Goal: Task Accomplishment & Management: Manage account settings

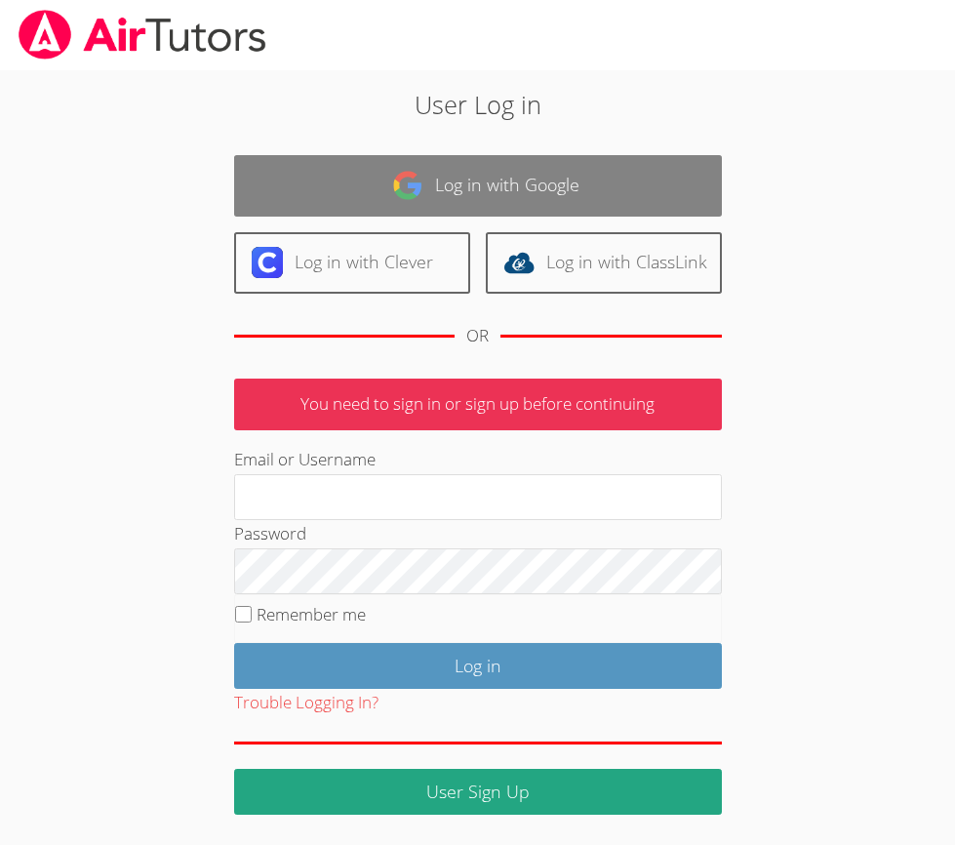
click at [480, 172] on link "Log in with Google" at bounding box center [478, 185] width 488 height 61
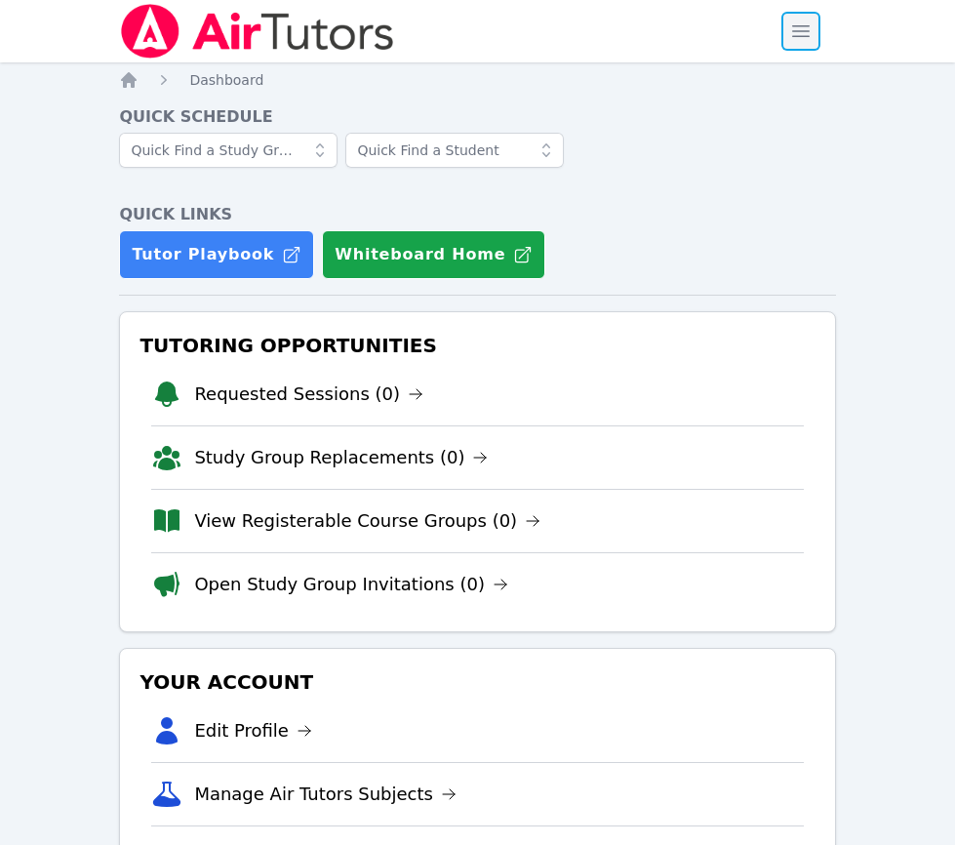
click at [811, 28] on span "button" at bounding box center [801, 31] width 43 height 43
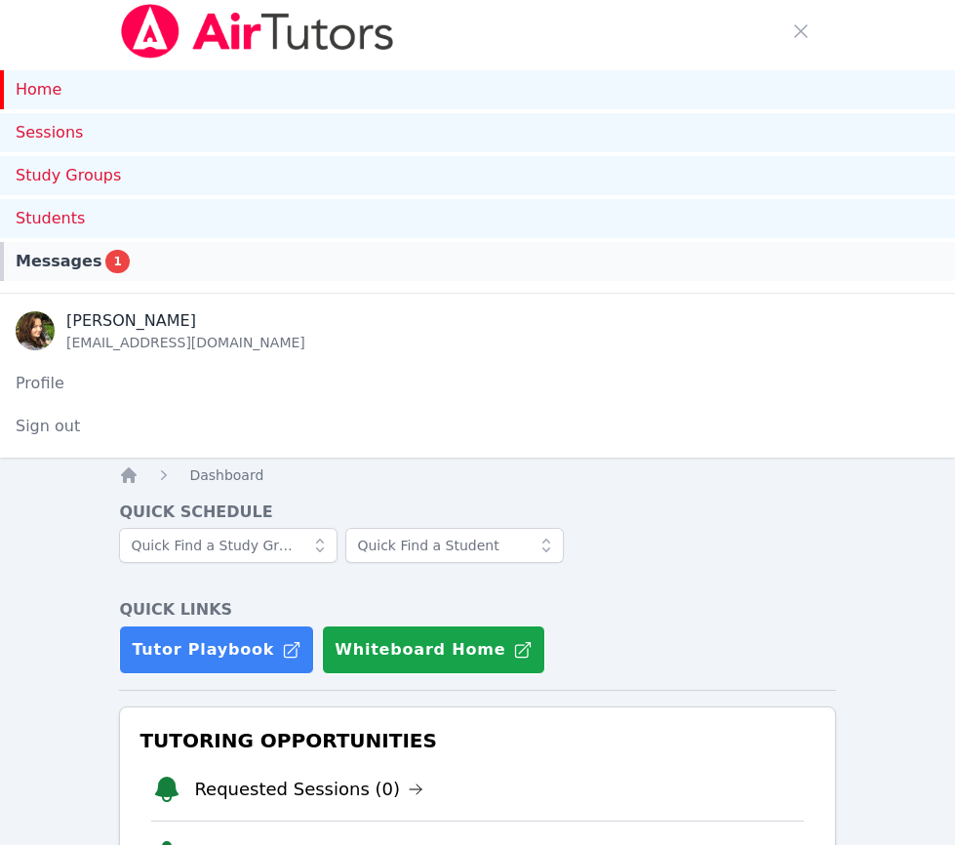
click at [108, 262] on span "1" at bounding box center [116, 261] width 23 height 23
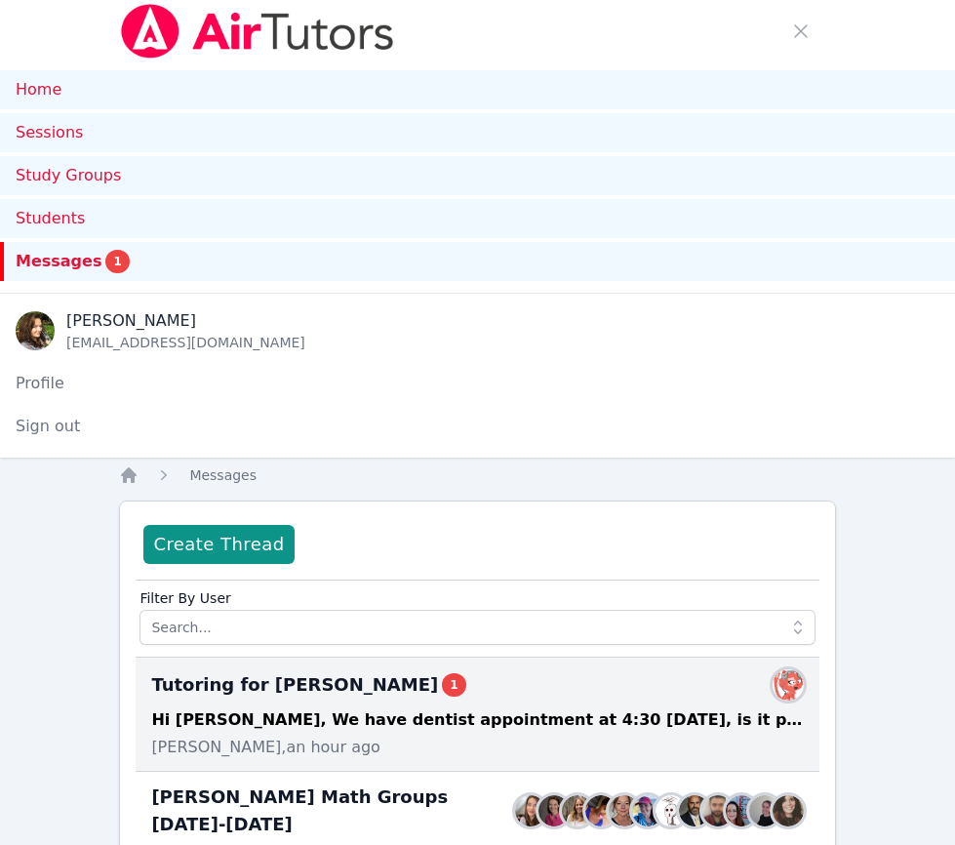
click at [513, 706] on div "Tutoring for Daniel 1 Members Hi Diana, We have dentist appointment at 4:30 on …" at bounding box center [477, 715] width 683 height 114
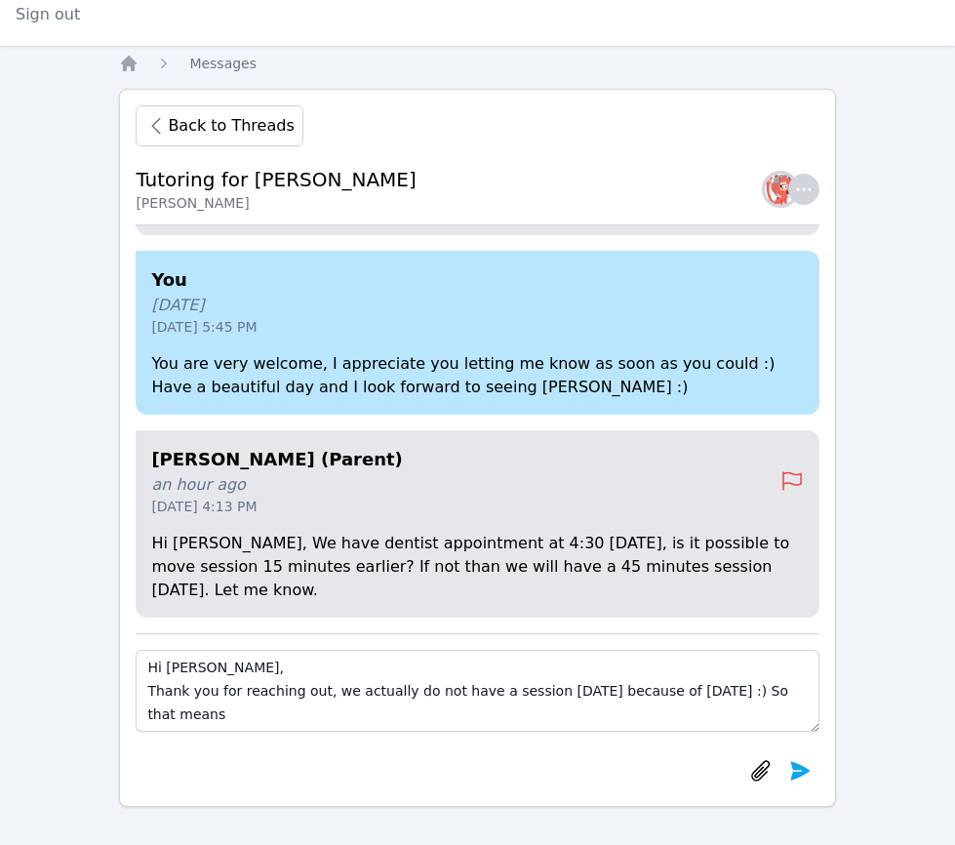
click at [628, 690] on textarea "Hi Yuliya, Thank you for reaching out, we actually do not have a session on Mon…" at bounding box center [477, 691] width 683 height 82
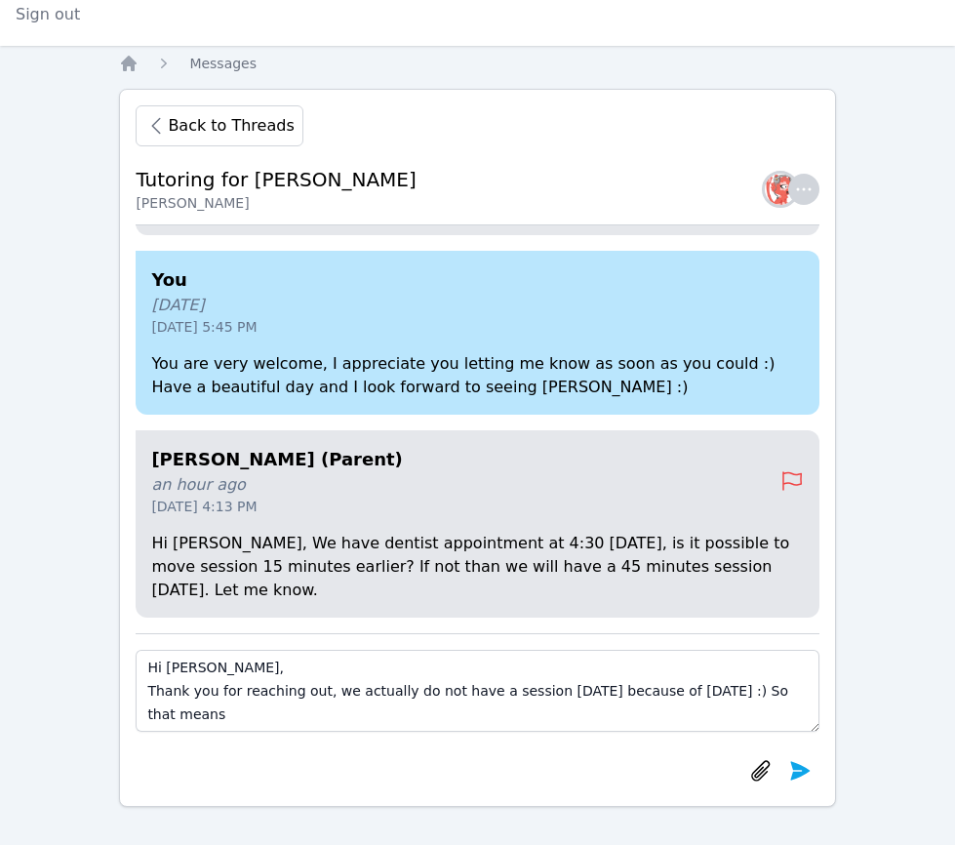
click at [280, 717] on textarea "Hi Yuliya, Thank you for reaching out, we actually do not have a session on Mon…" at bounding box center [477, 691] width 683 height 82
drag, startPoint x: 280, startPoint y: 718, endPoint x: 115, endPoint y: 615, distance: 194.7
click at [136, 650] on textarea "Hi Yuliya, Thank you for reaching out, we actually do not have a session on Mon…" at bounding box center [477, 691] width 683 height 82
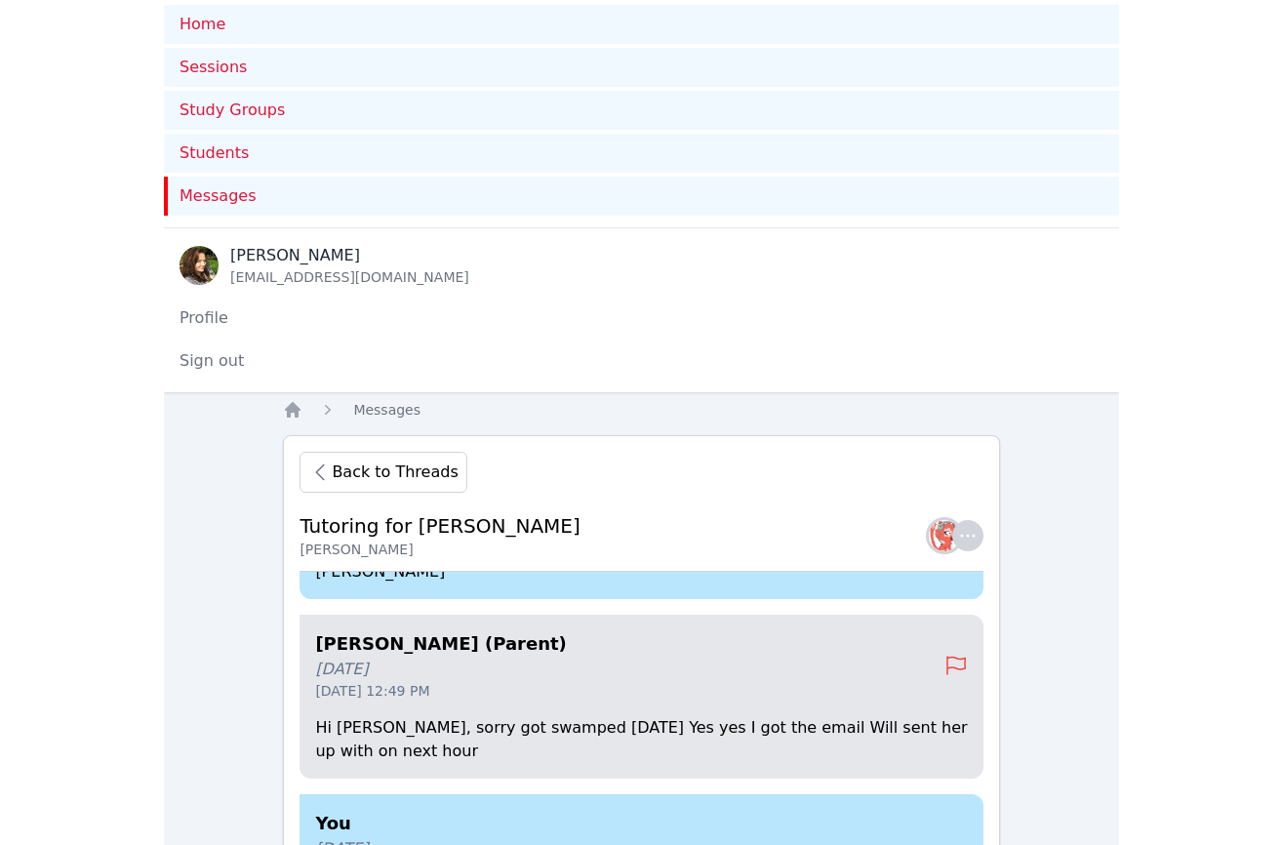
scroll to position [0, 0]
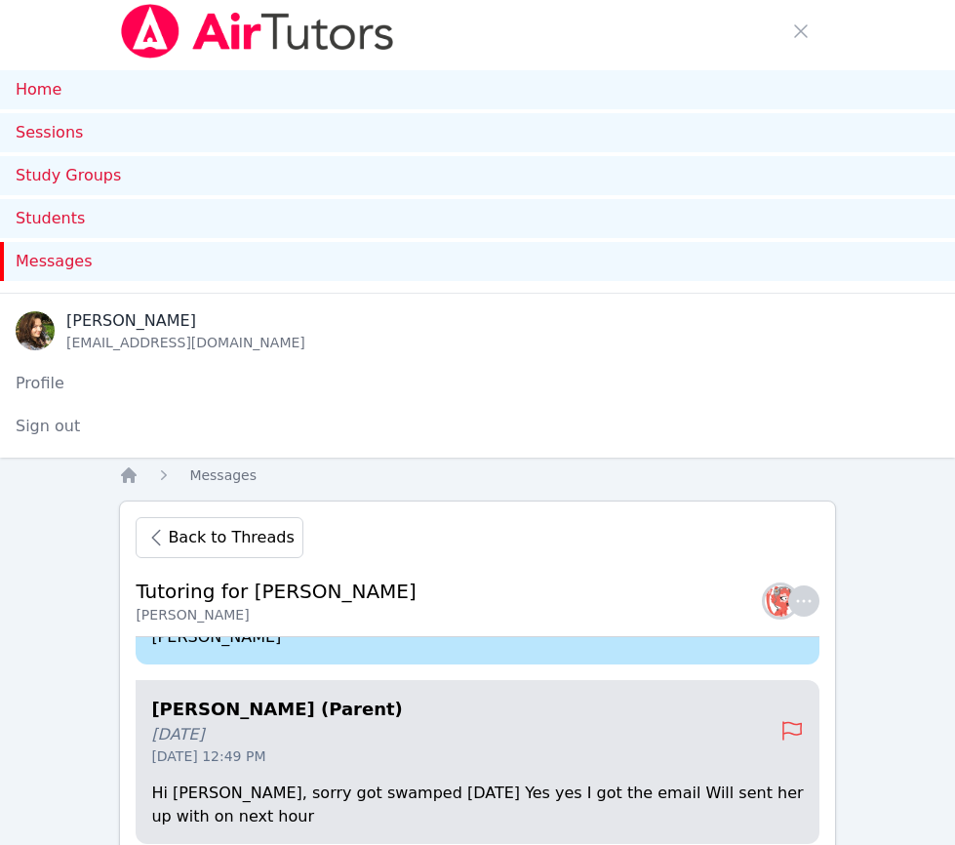
type textarea "Hi Yuliya, Thank you for reaching out, we actually do not have a session on Mon…"
click at [177, 6] on img at bounding box center [257, 31] width 276 height 55
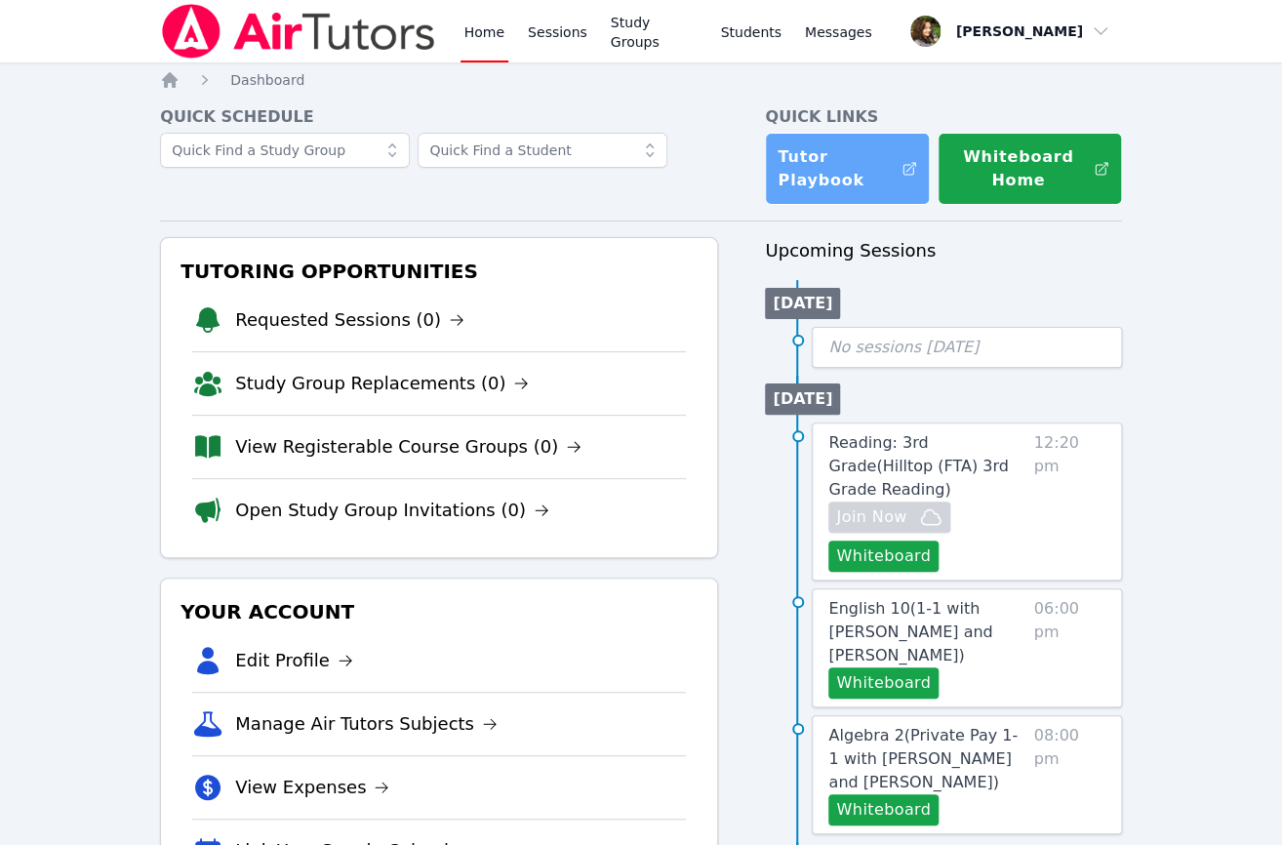
click at [852, 163] on link "Tutor Playbook" at bounding box center [847, 169] width 165 height 72
click at [632, 32] on link "Study Groups" at bounding box center [654, 31] width 95 height 62
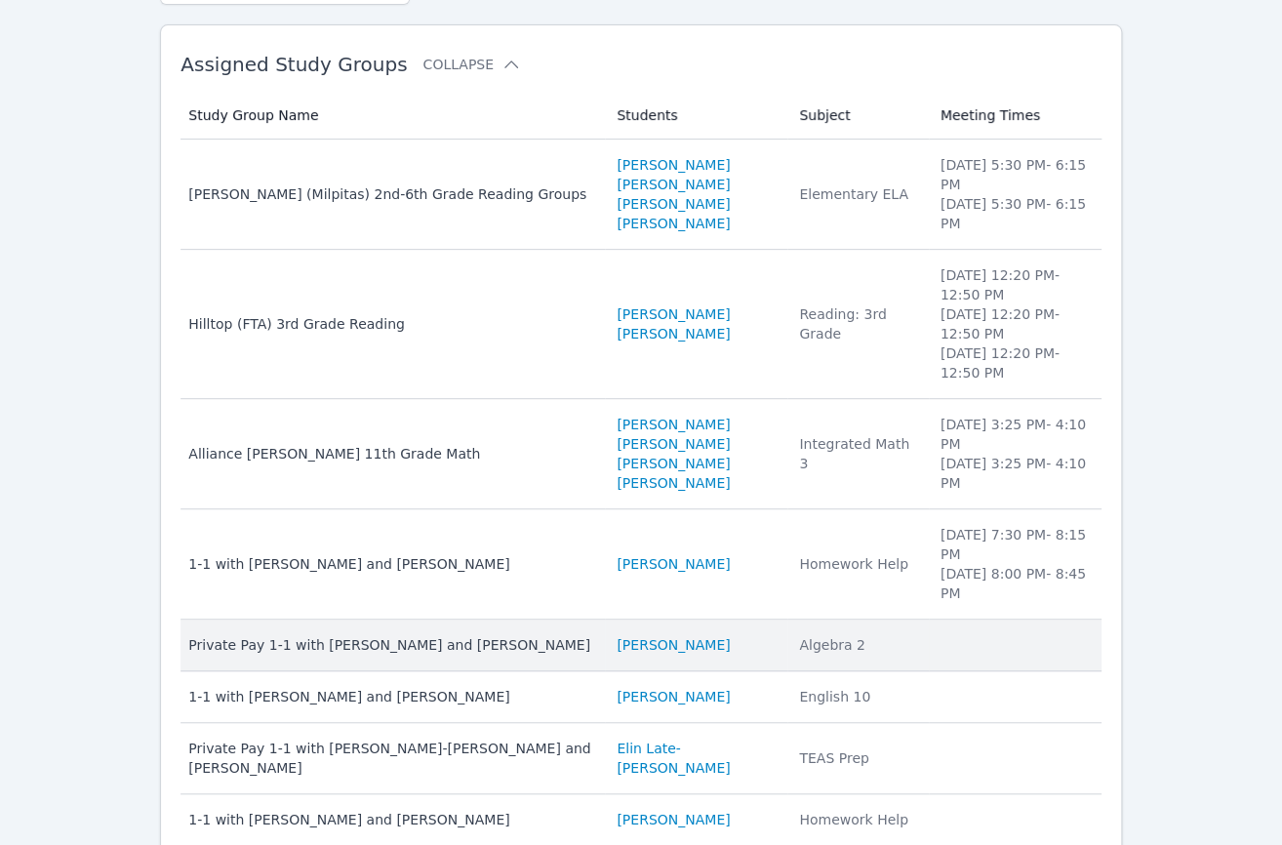
scroll to position [198, 0]
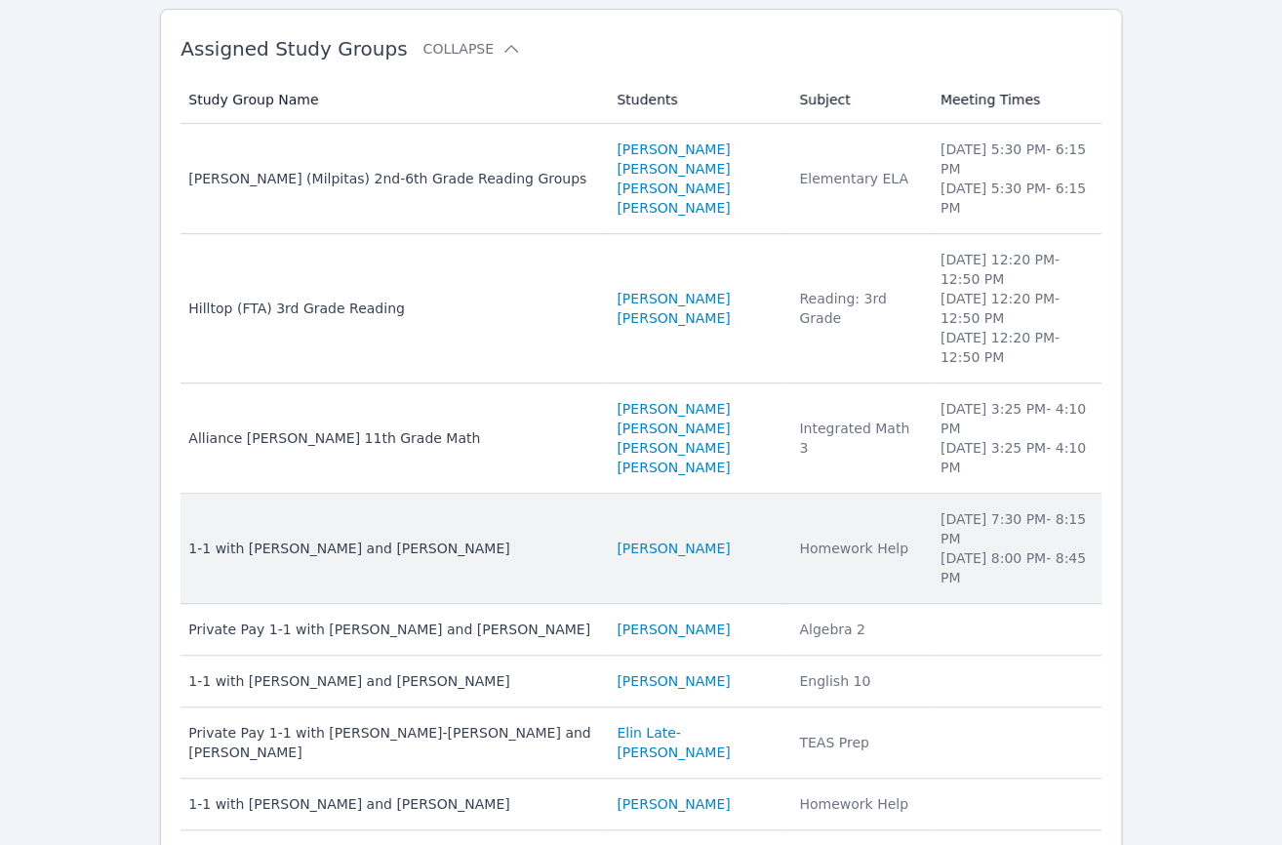
click at [377, 539] on div "1-1 with Daniel Shekhtman and Diana Carle" at bounding box center [390, 549] width 405 height 20
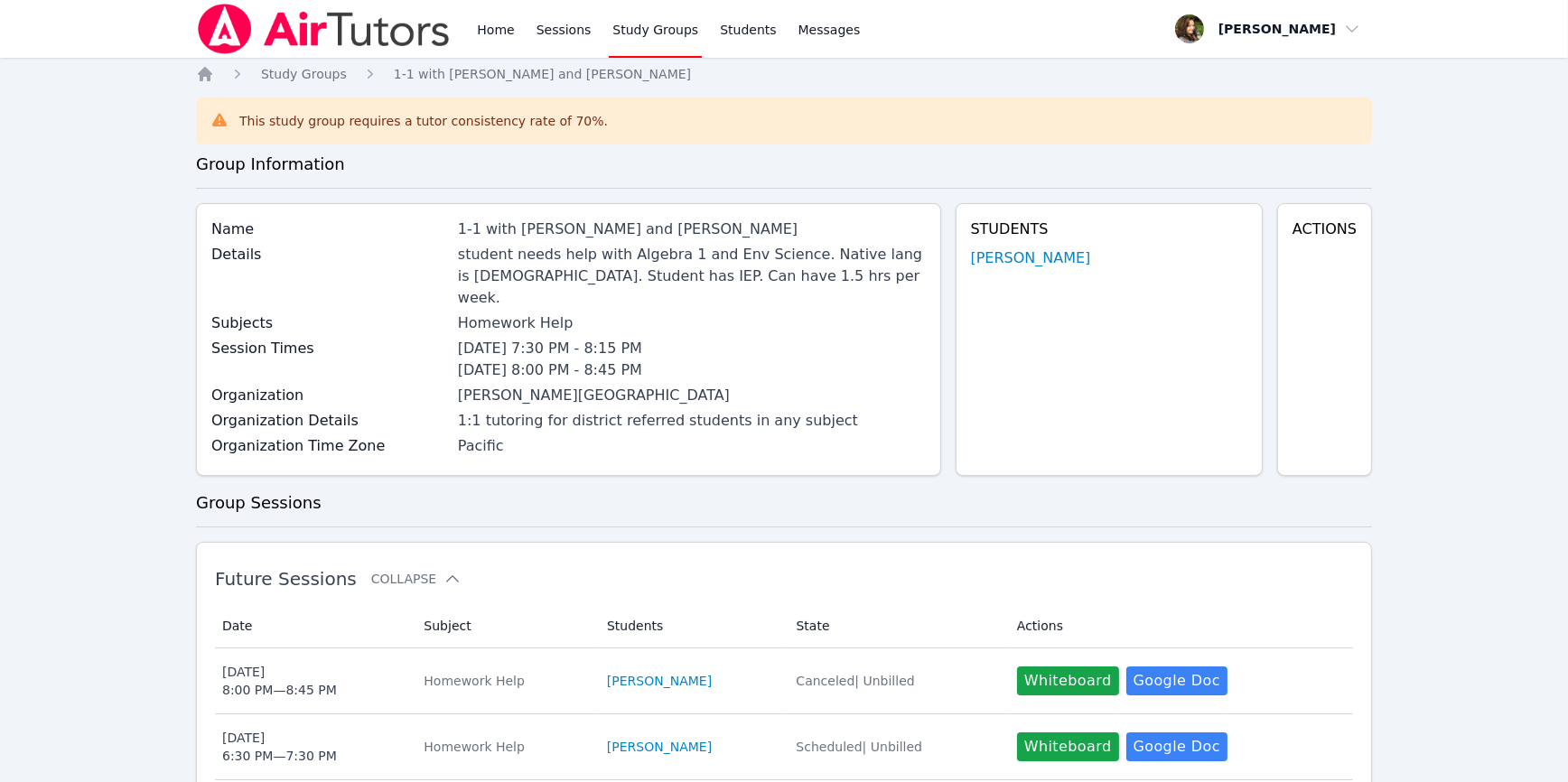
click at [883, 230] on h4 "Actions" at bounding box center [1325, 229] width 64 height 21
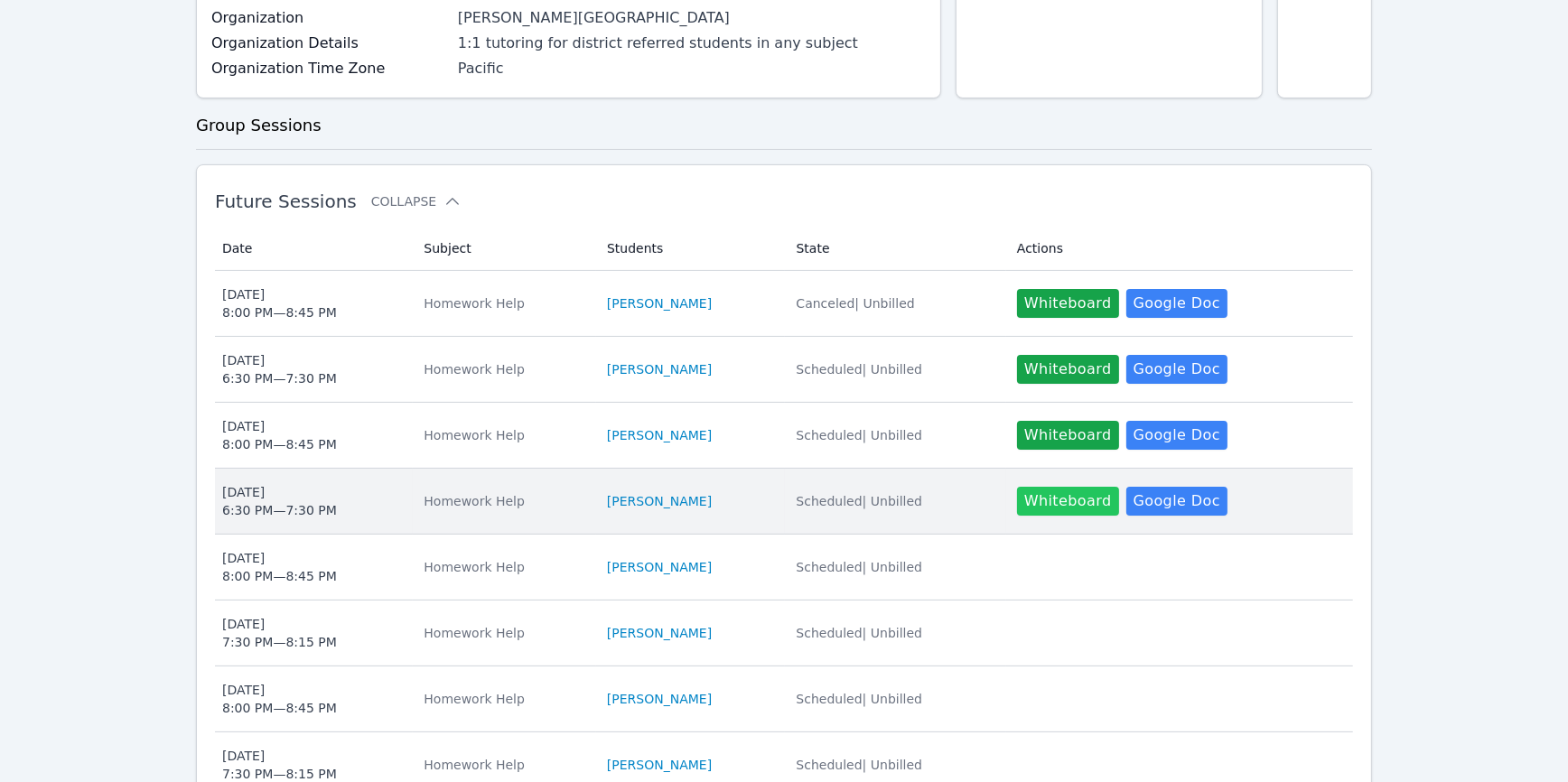
scroll to position [497, 0]
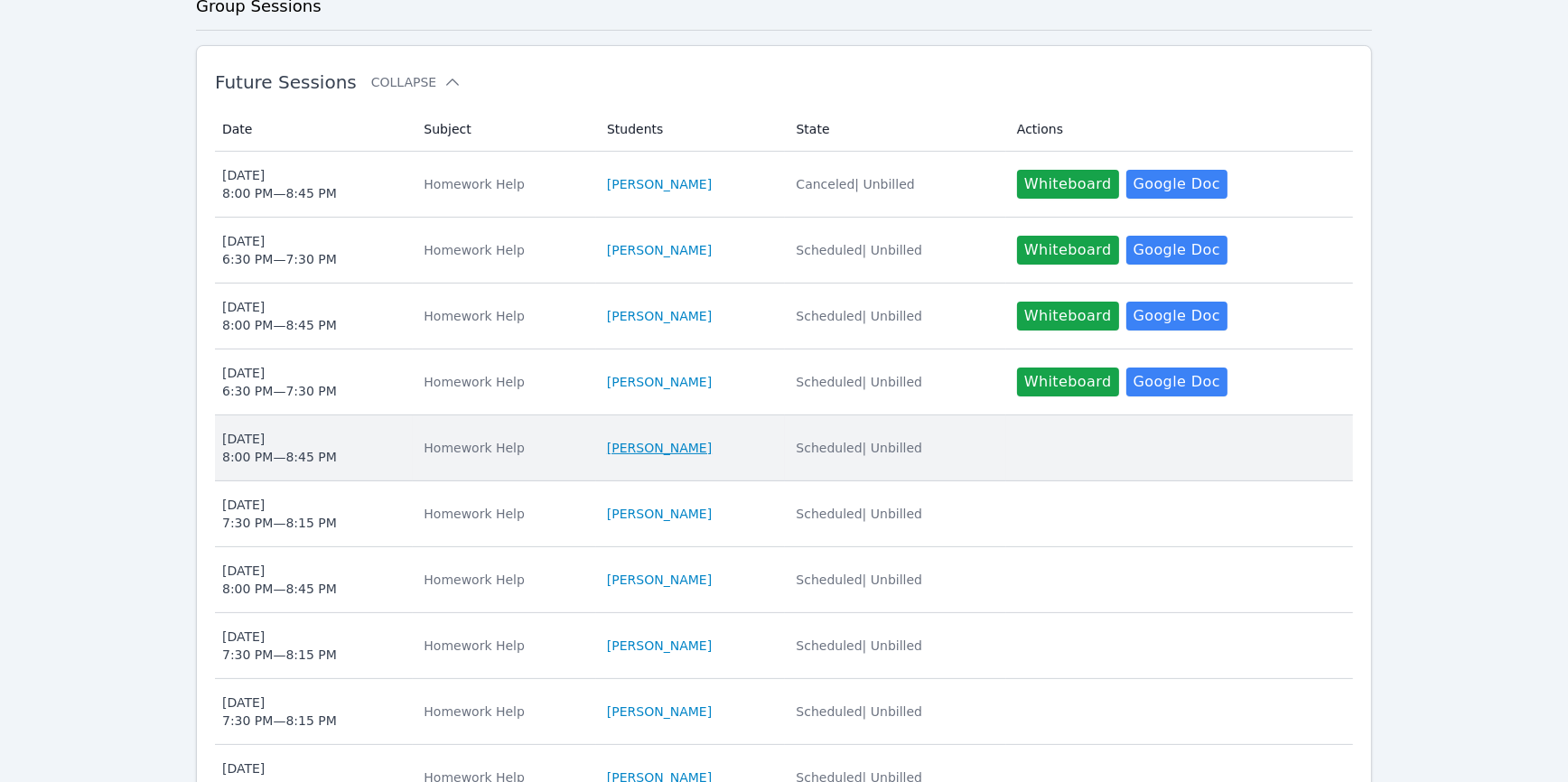
click at [693, 439] on link "Daniel Shekhtman" at bounding box center [659, 448] width 105 height 19
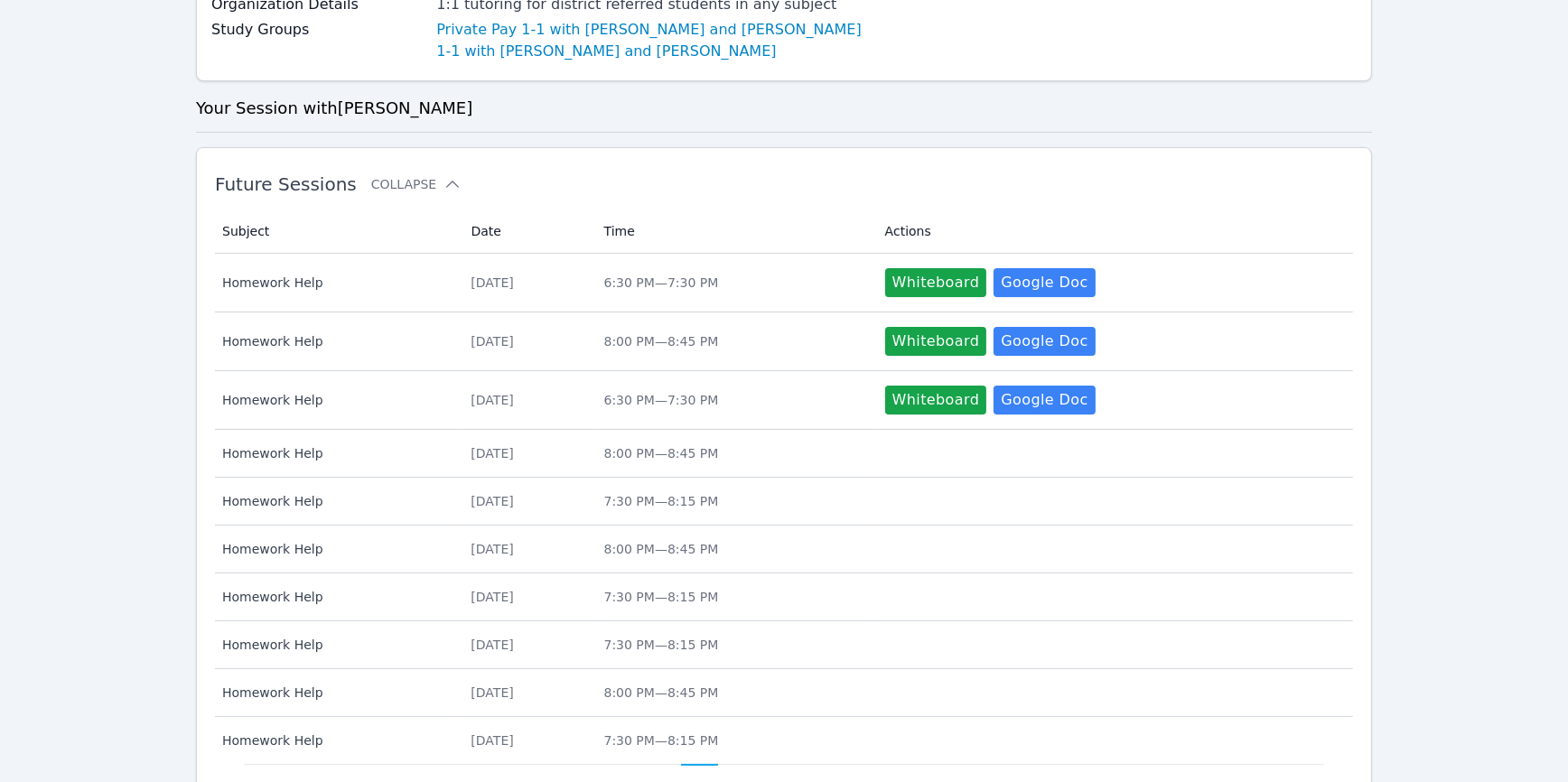
scroll to position [497, 0]
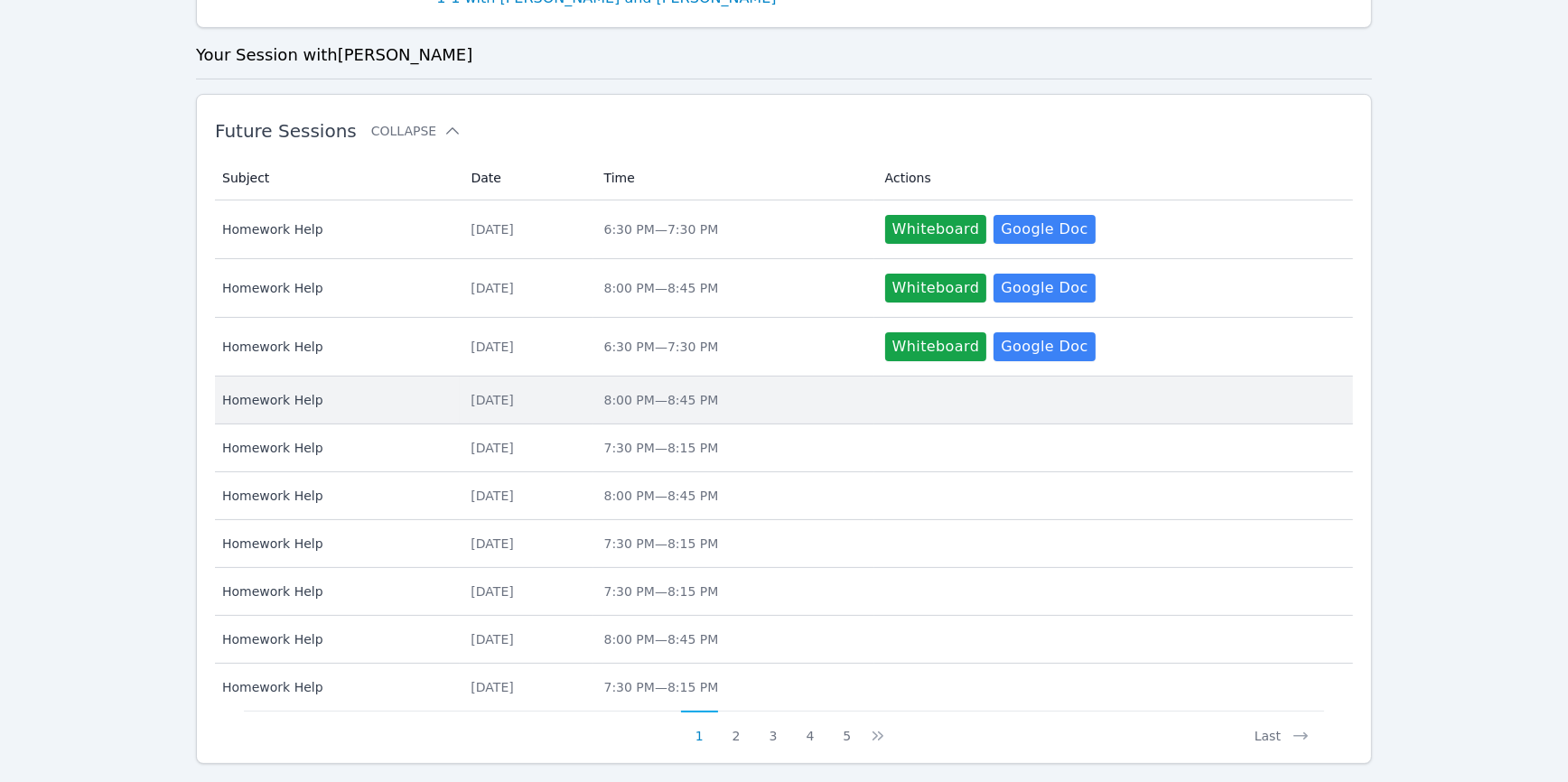
click at [509, 402] on div "Tue Oct 28" at bounding box center [526, 401] width 111 height 19
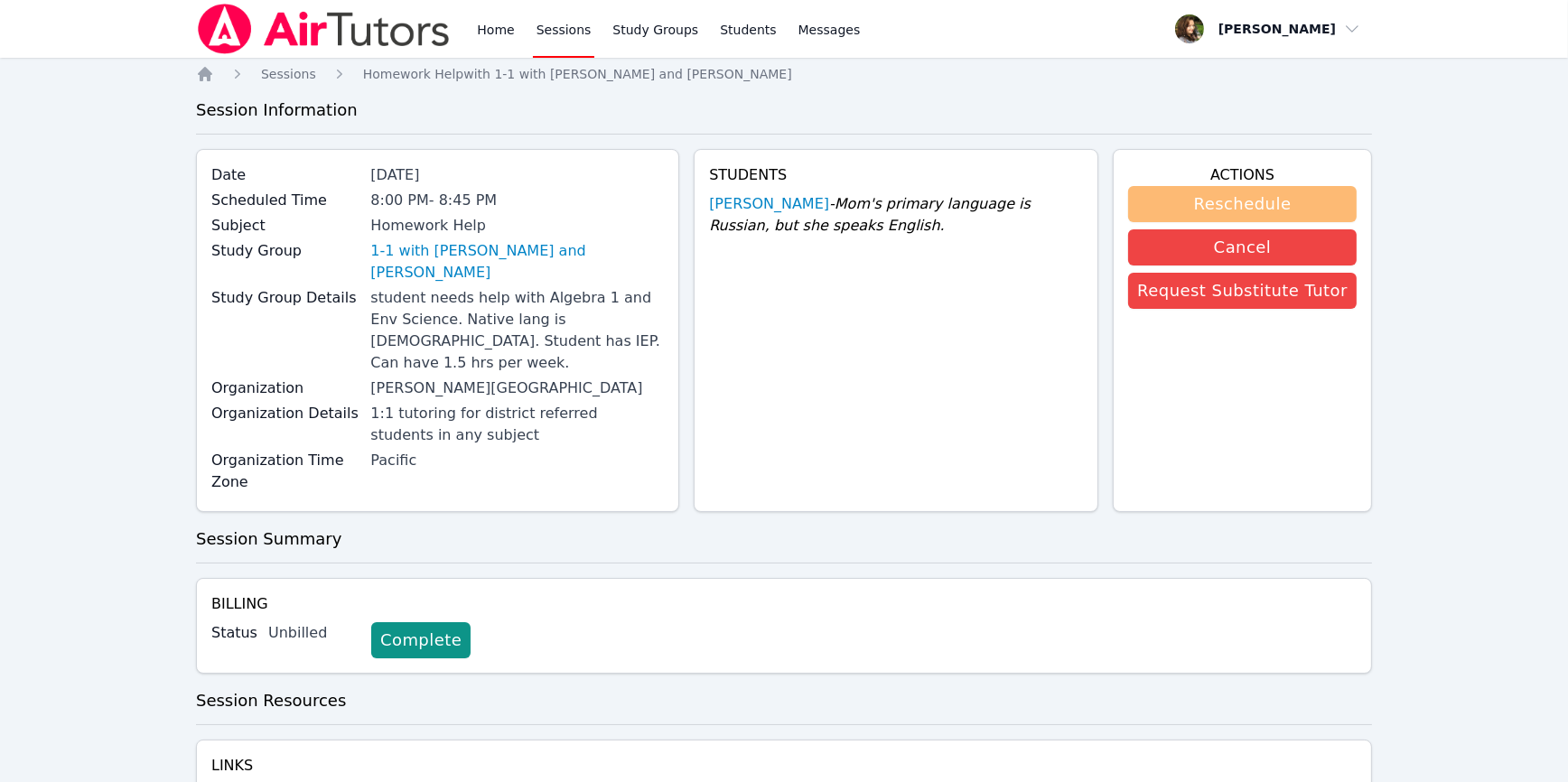
click at [883, 203] on button "Reschedule" at bounding box center [1242, 204] width 229 height 36
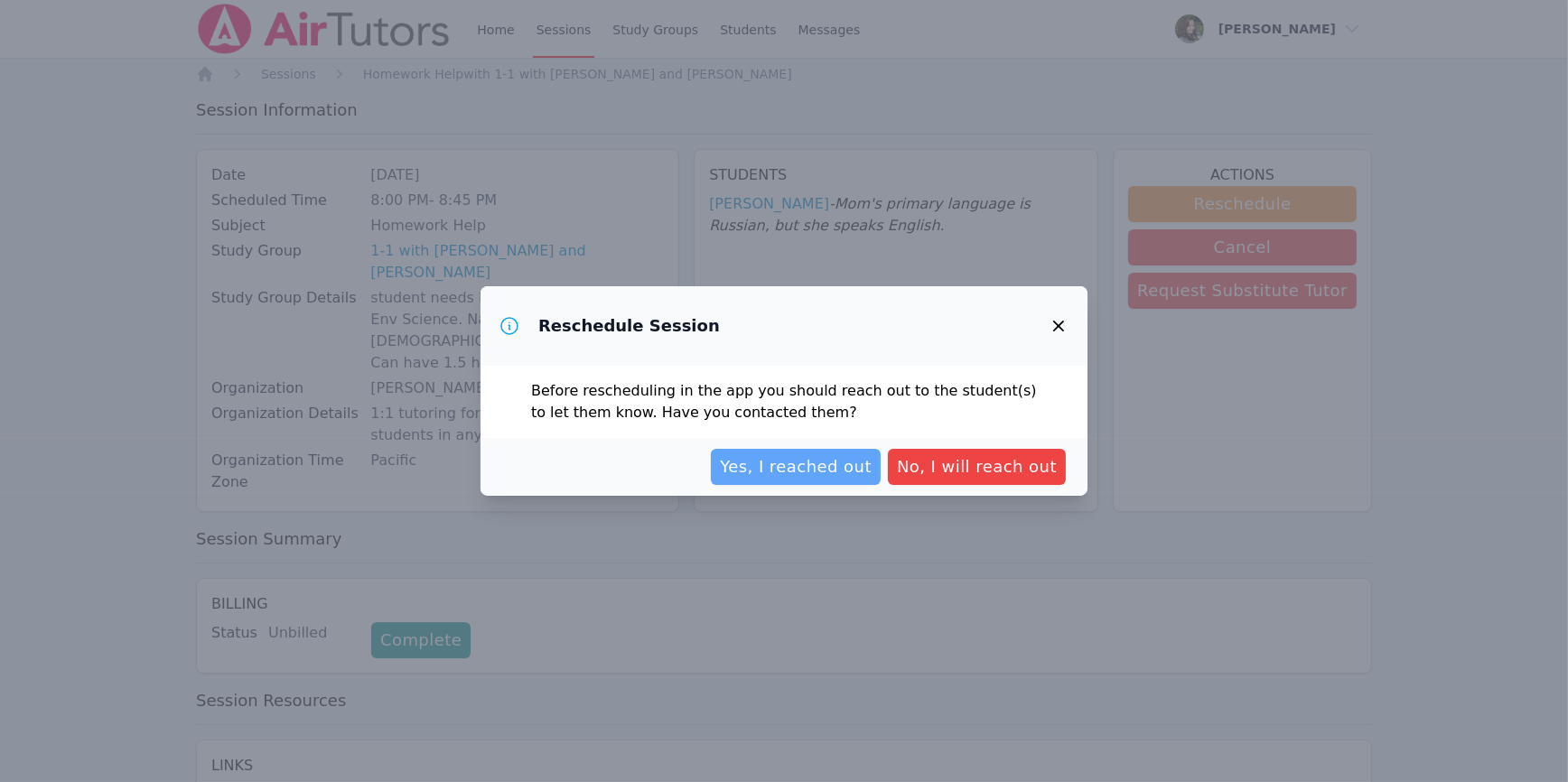
click at [844, 472] on span "Yes, I reached out" at bounding box center [796, 466] width 152 height 25
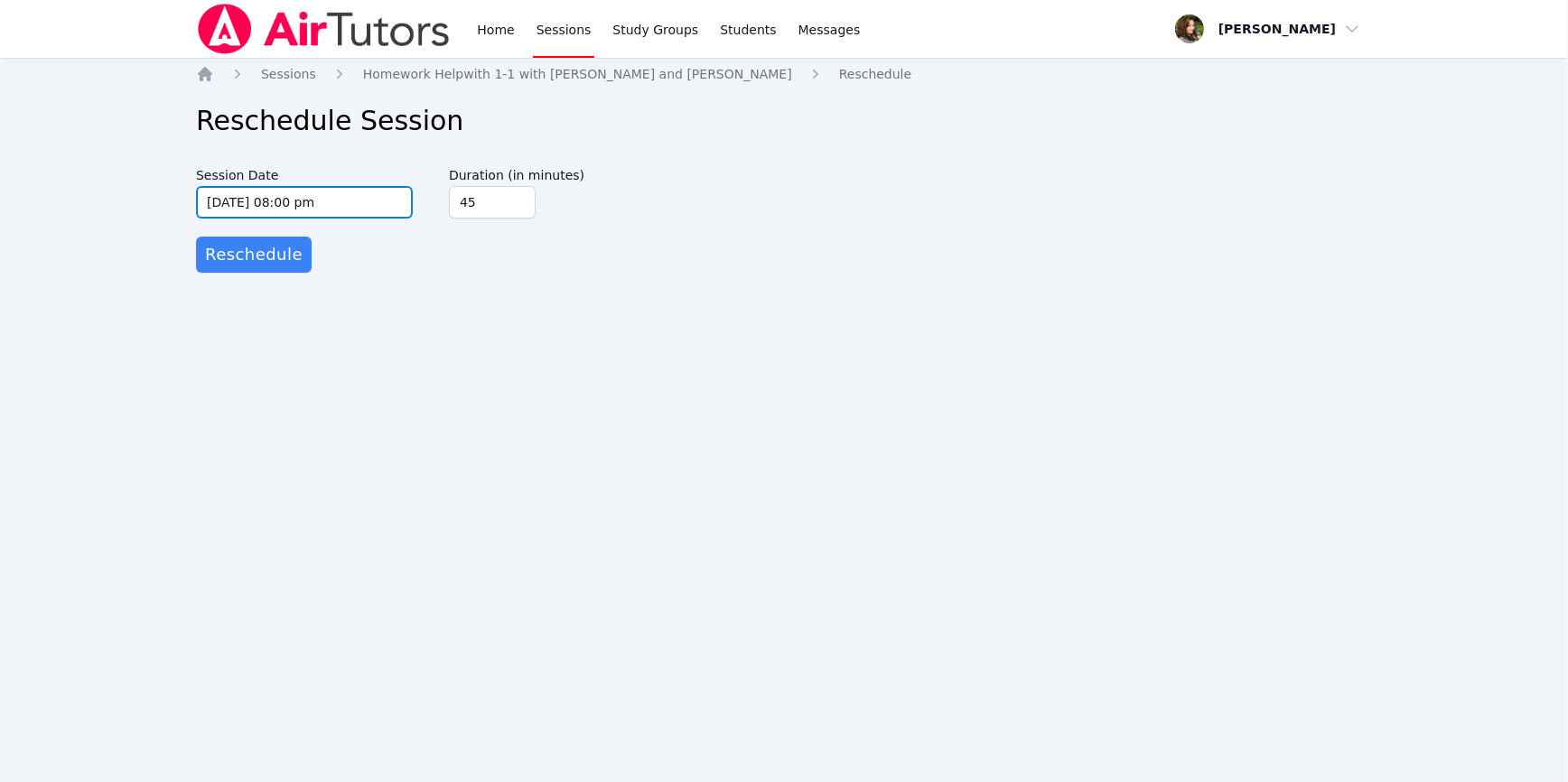
click at [364, 212] on input "10/28/2025 08:00 pm" at bounding box center [305, 202] width 217 height 32
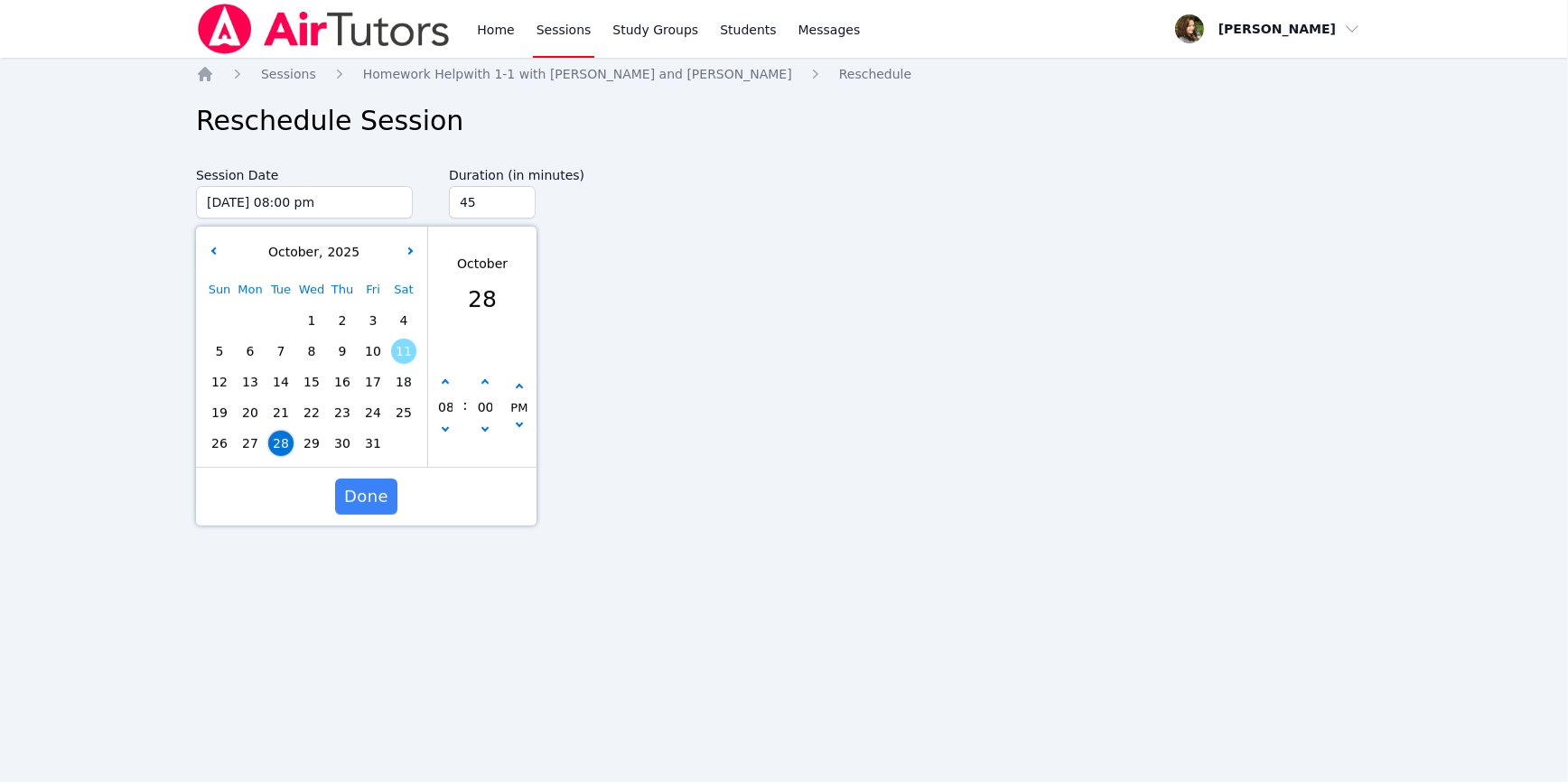
click at [246, 379] on span "13" at bounding box center [250, 381] width 25 height 25
click at [440, 432] on button "button" at bounding box center [445, 432] width 19 height 19
type input "10/13/2025 07:00 pm"
type input "07"
click at [440, 432] on button "button" at bounding box center [445, 432] width 19 height 19
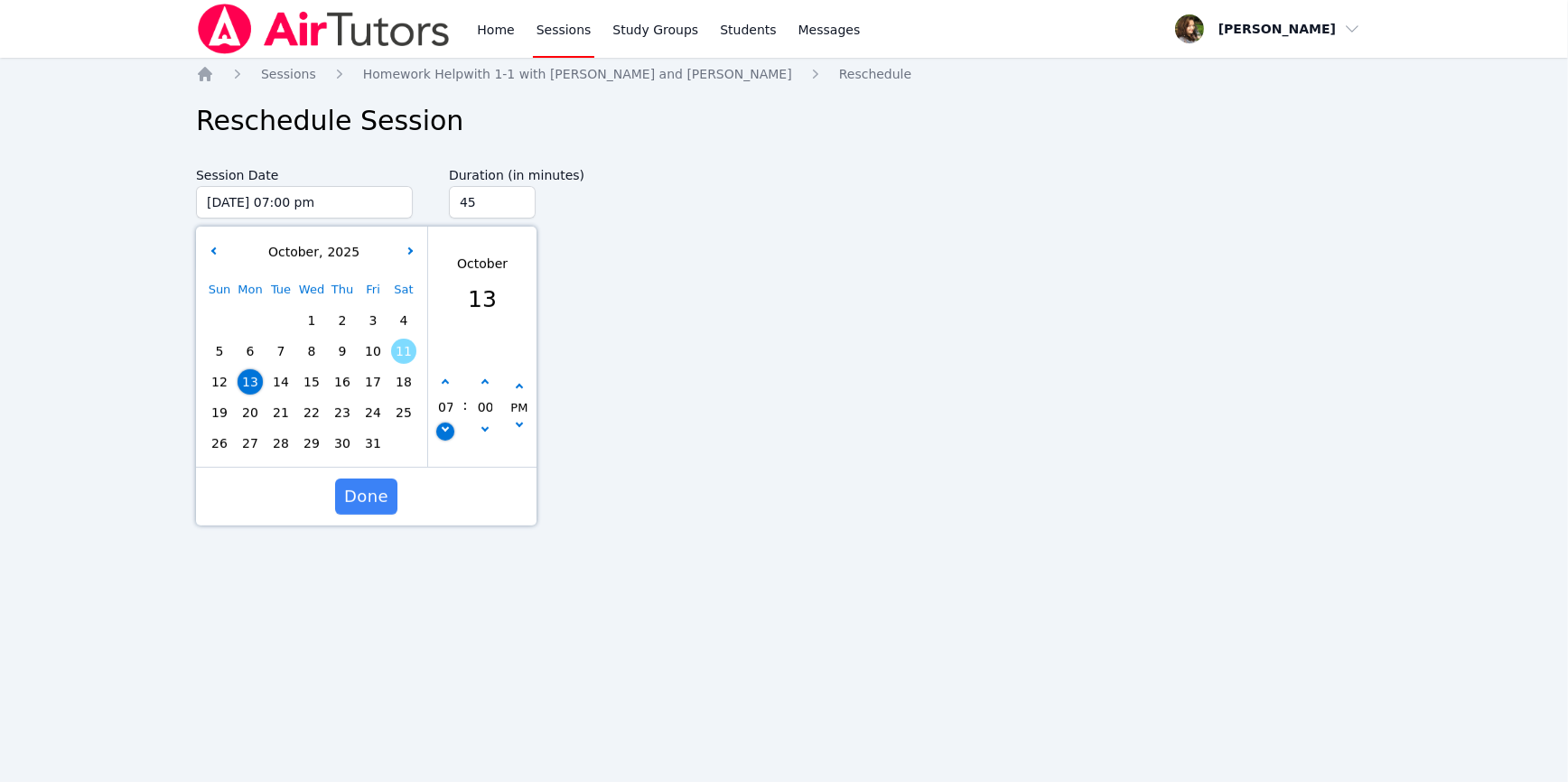
type input "10/13/2025 06:00 pm"
type input "06"
click at [440, 432] on button "button" at bounding box center [445, 432] width 19 height 19
type input "10/13/2025 05:00 pm"
type input "05"
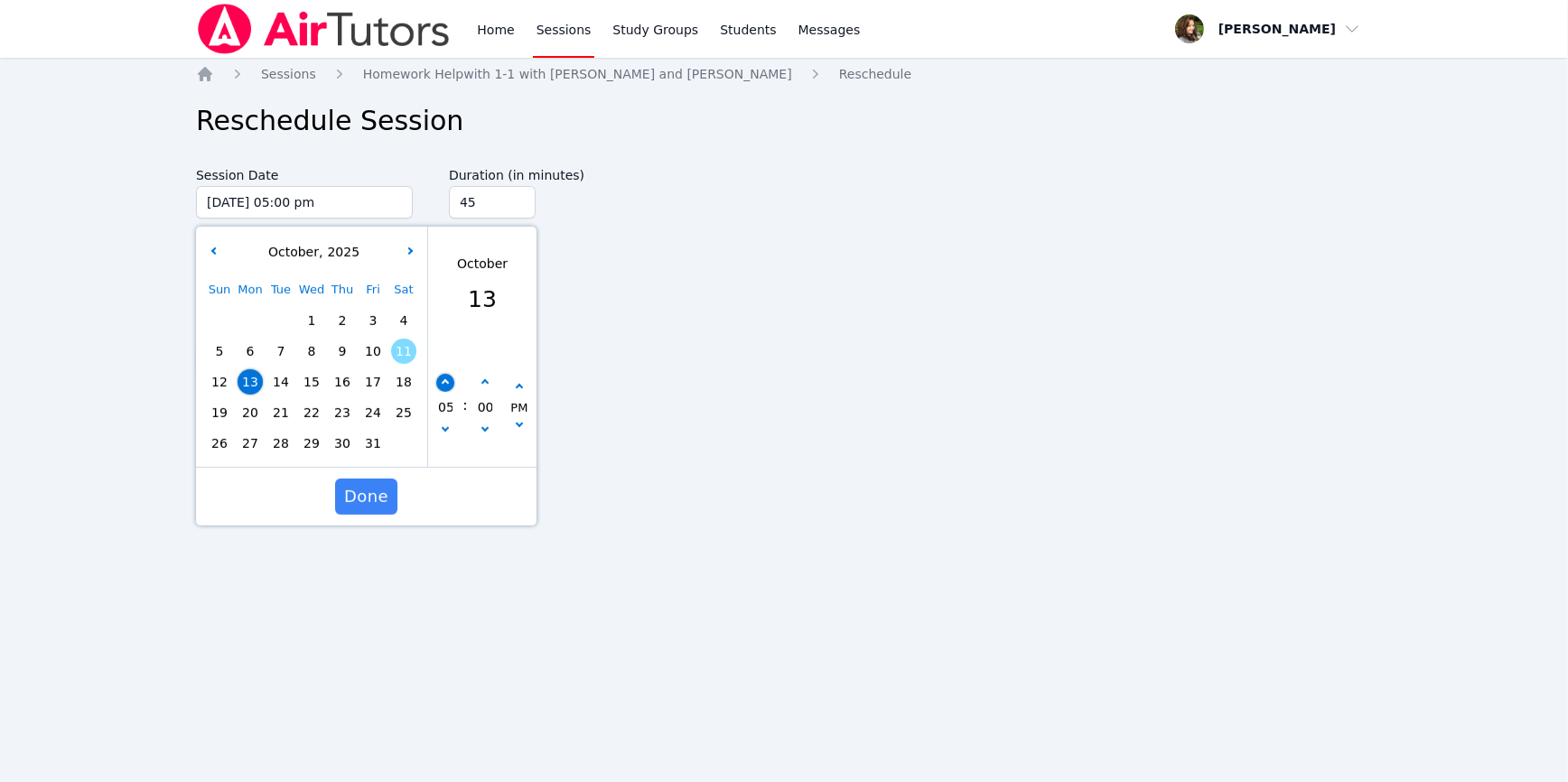
click at [442, 384] on icon "button" at bounding box center [445, 383] width 7 height 7
type input "10/13/2025 06:00 pm"
type input "06"
click at [482, 383] on icon "button" at bounding box center [484, 383] width 7 height 7
type input "10/13/2025 06:05 pm"
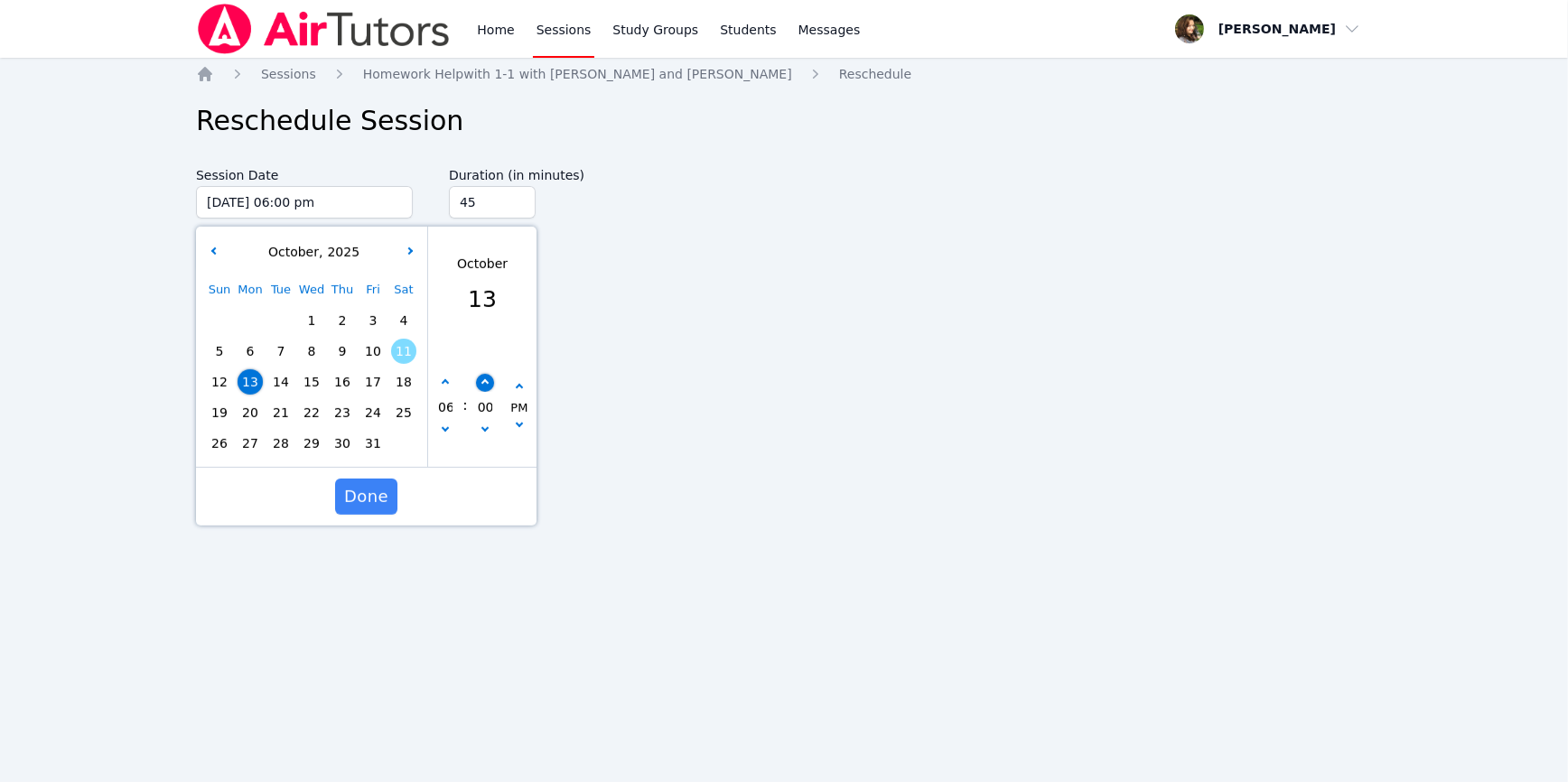
type input "05"
click at [482, 383] on icon "button" at bounding box center [484, 383] width 7 height 7
type input "10/13/2025 06:10 pm"
type input "10"
click at [482, 383] on icon "button" at bounding box center [484, 383] width 7 height 7
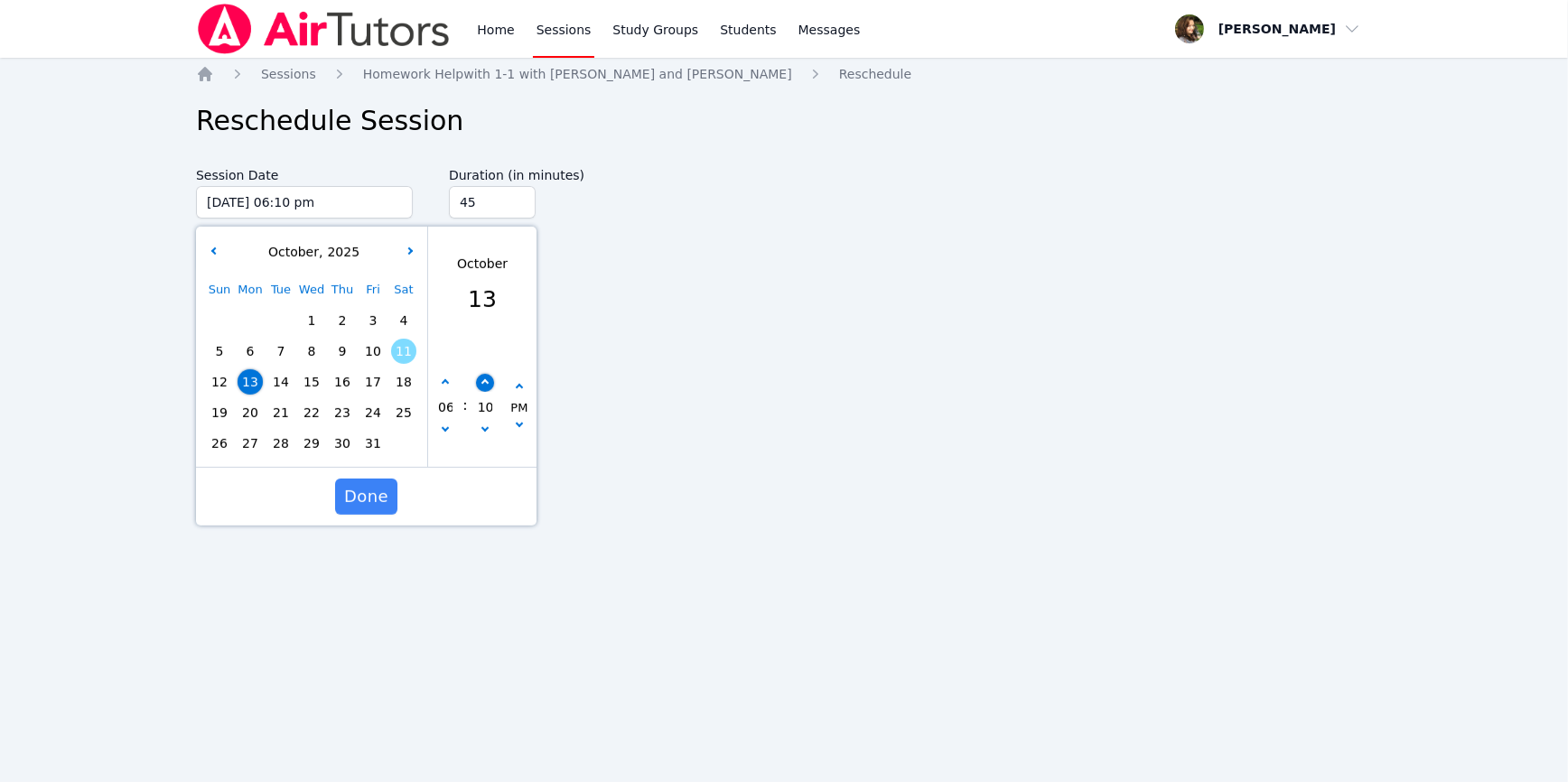
type input "10/13/2025 06:15 pm"
type input "15"
type input "60"
click at [519, 199] on input "60" at bounding box center [492, 202] width 87 height 32
click at [373, 508] on span "Done" at bounding box center [367, 496] width 44 height 25
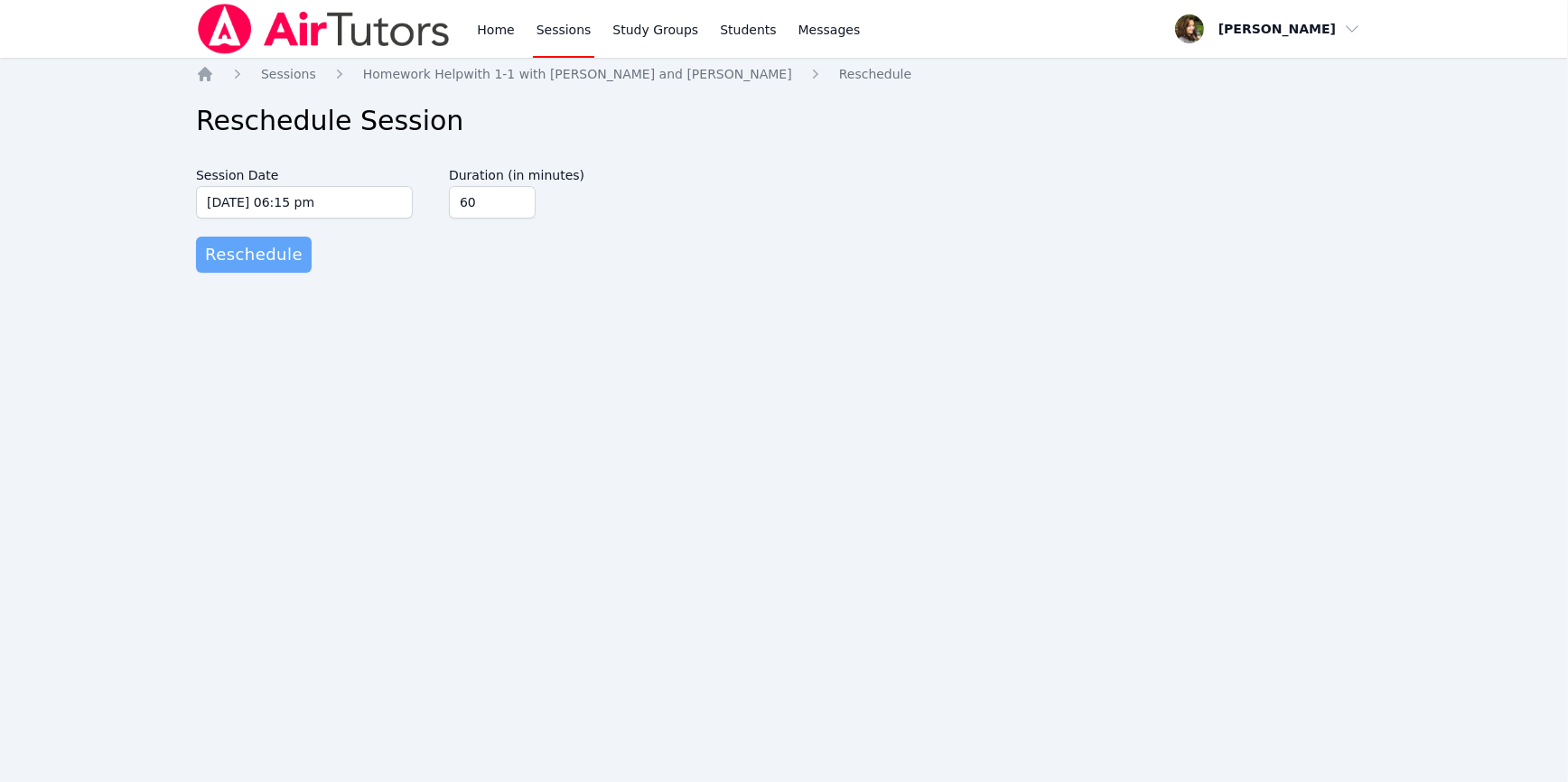
click at [268, 248] on span "Reschedule" at bounding box center [254, 254] width 97 height 25
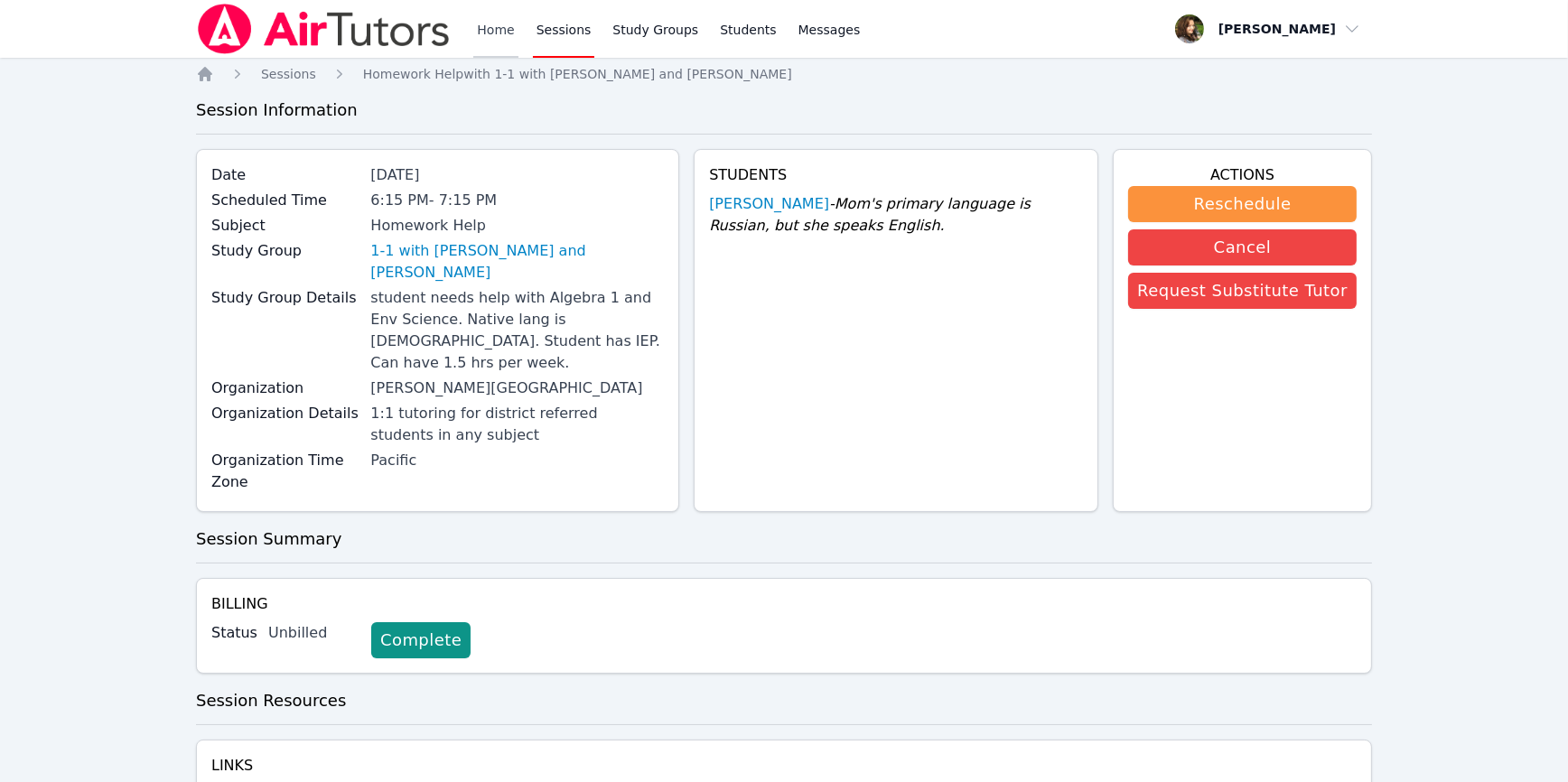
click at [488, 23] on link "Home" at bounding box center [495, 29] width 44 height 57
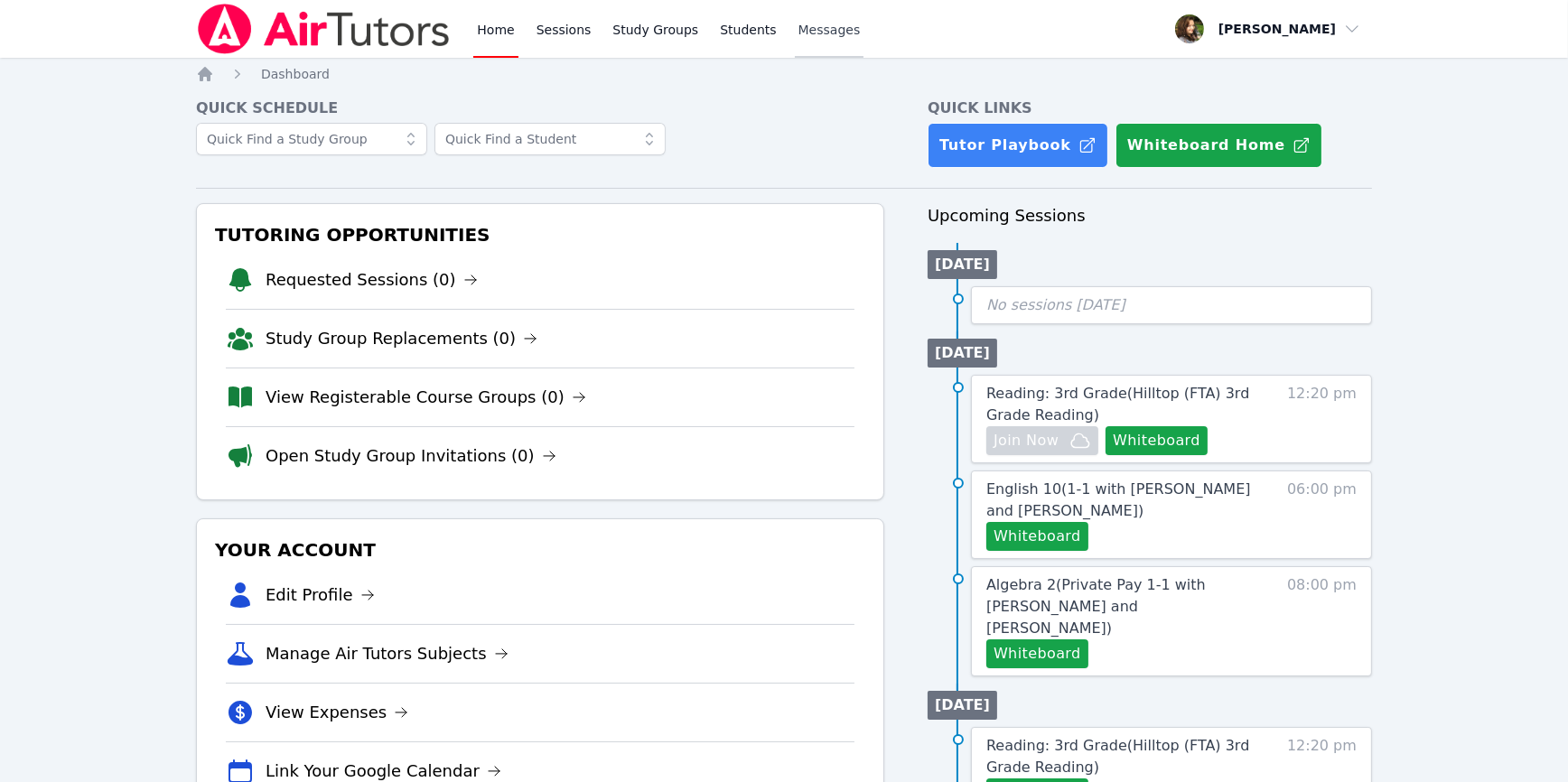
click at [799, 34] on span "Messages" at bounding box center [829, 30] width 62 height 19
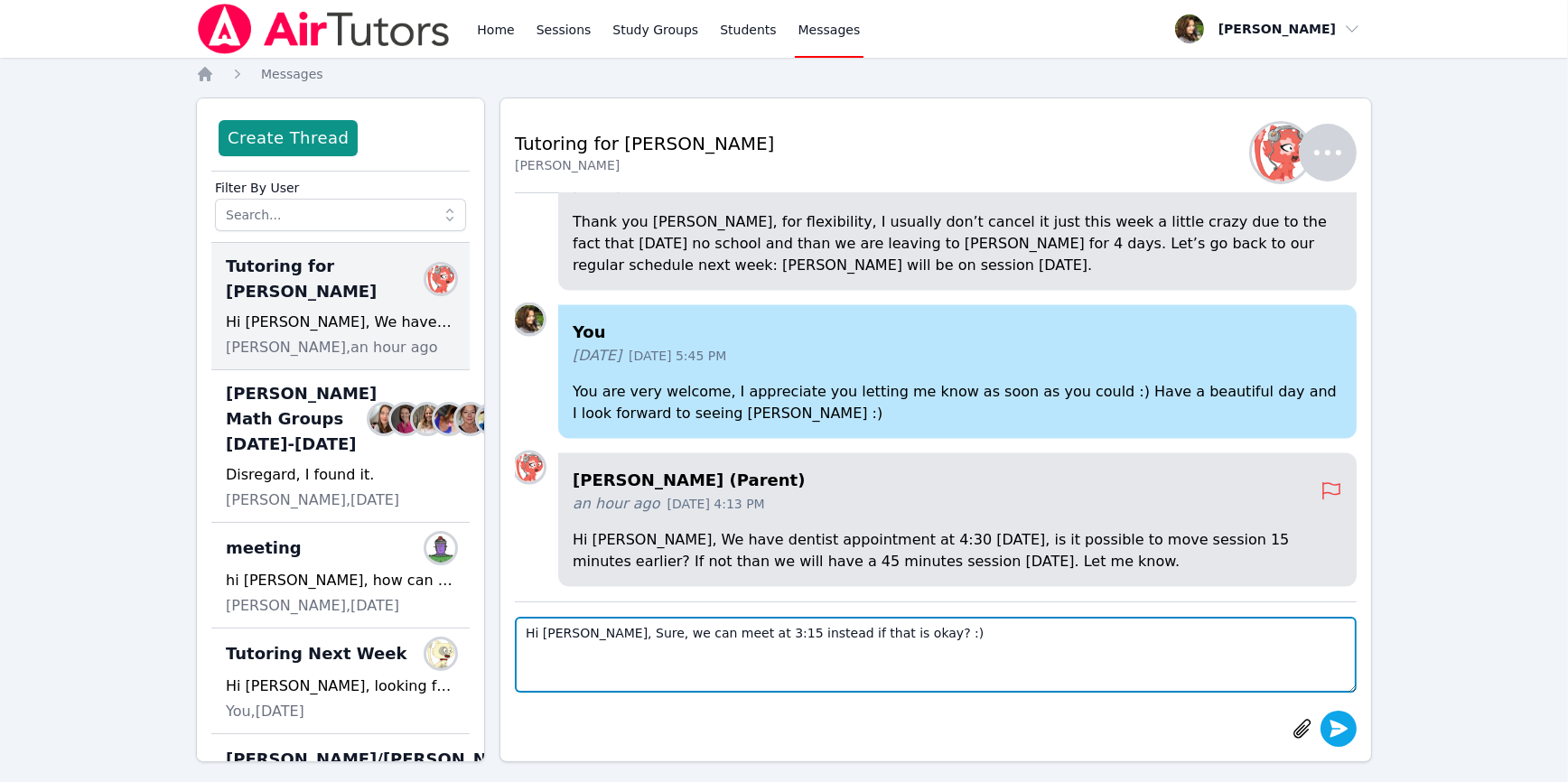
type textarea "Hi Yuliya, Sure, we can meet at 3:15 instead if that is okay? :)"
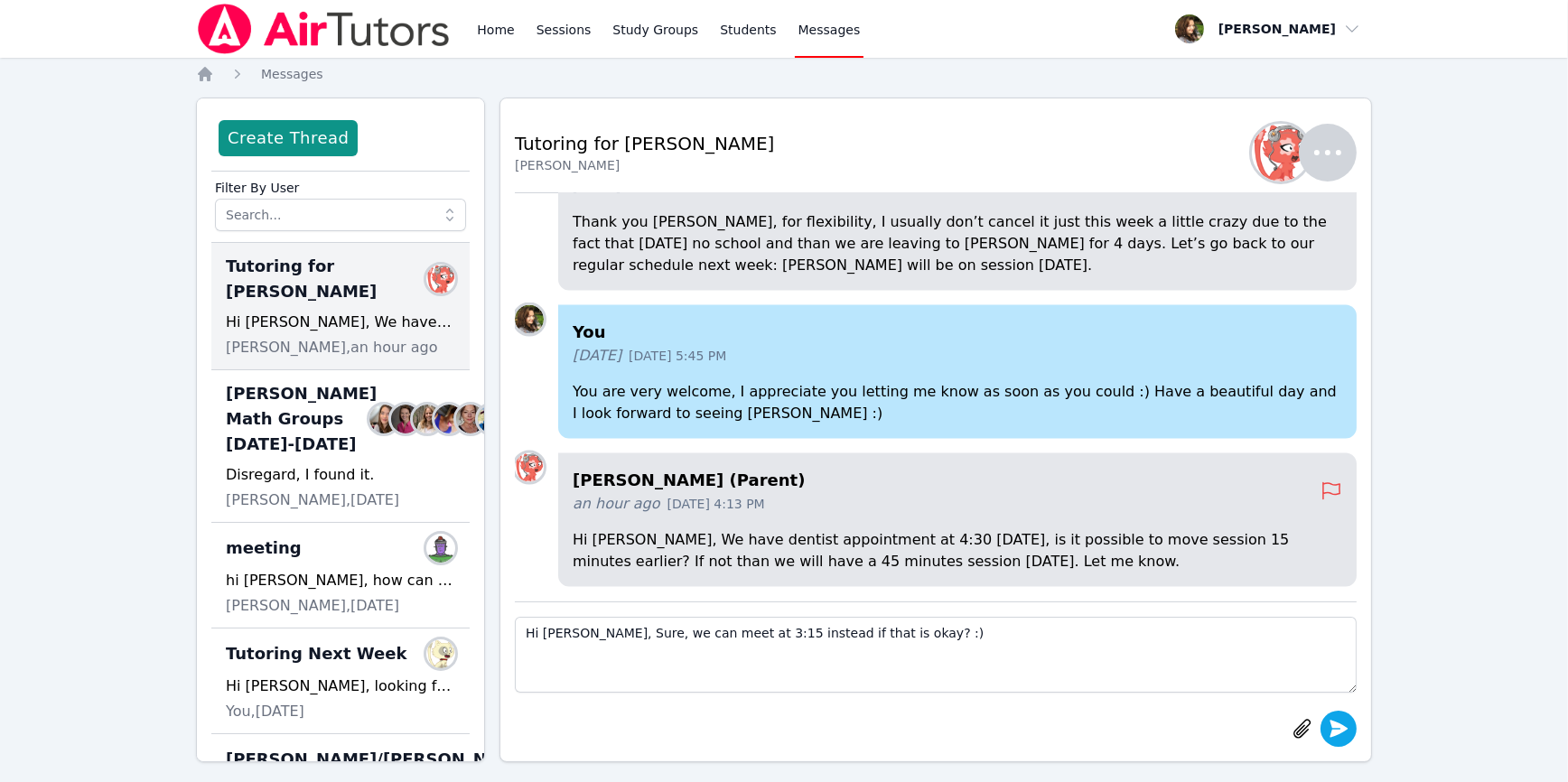
click at [1341, 726] on icon "submit" at bounding box center [1340, 728] width 19 height 18
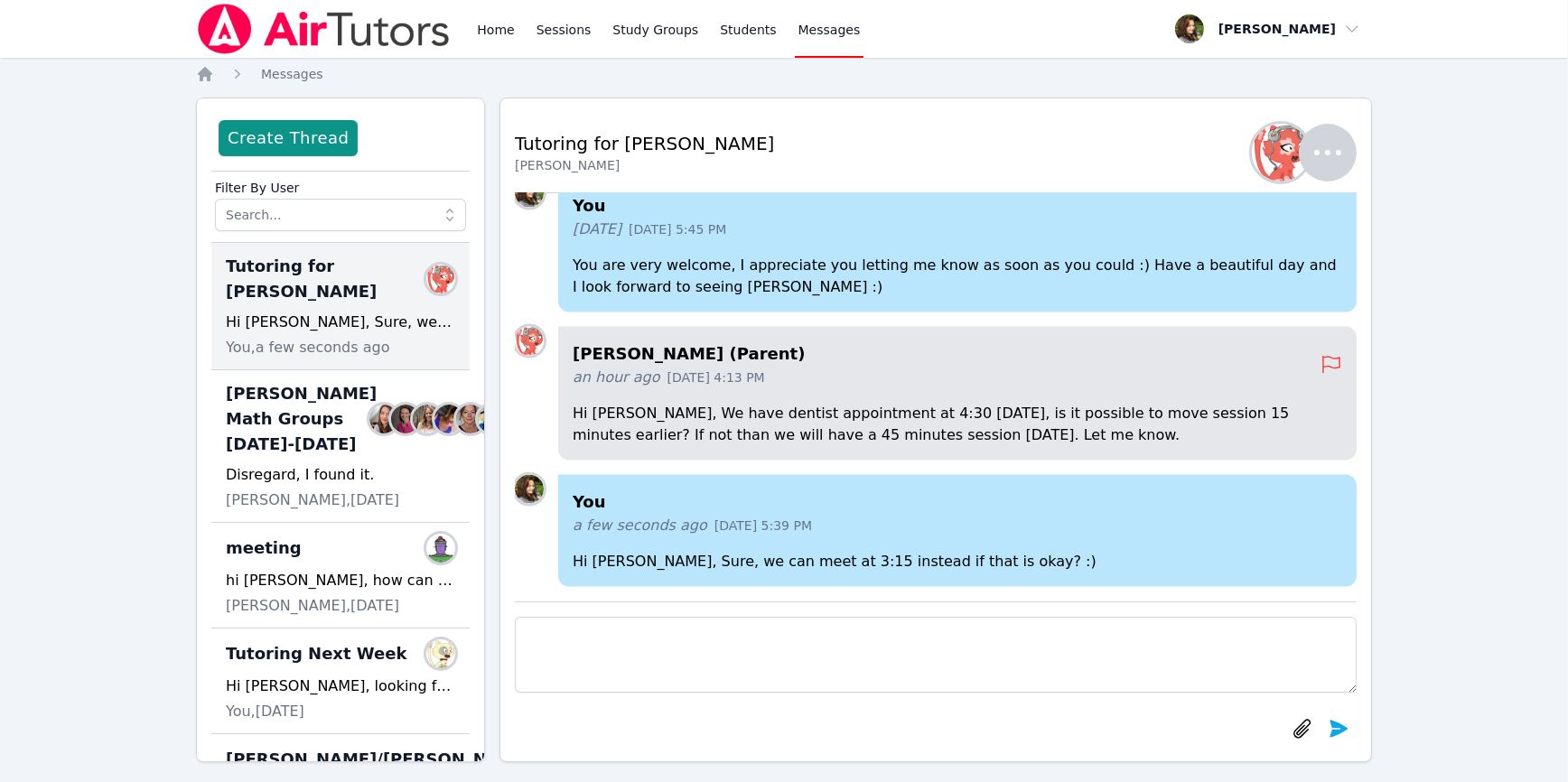
scroll to position [17, 0]
